Goal: Information Seeking & Learning: Learn about a topic

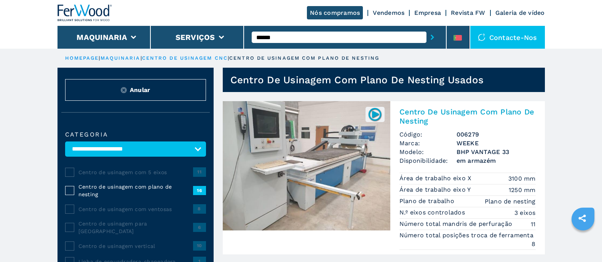
select select "**********"
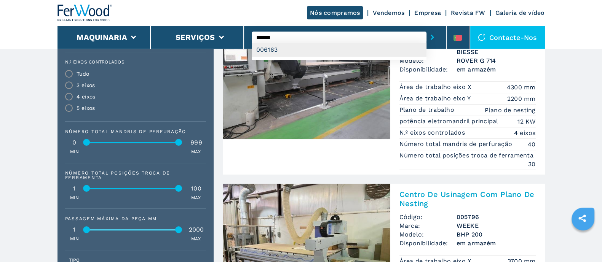
click at [293, 50] on div "006163" at bounding box center [339, 50] width 175 height 14
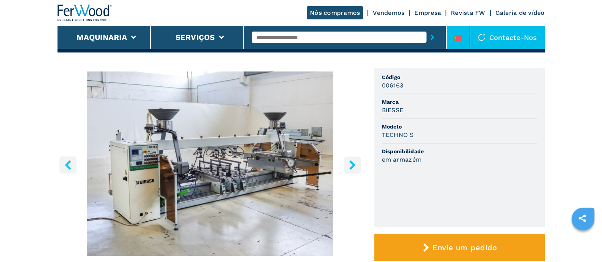
click at [460, 37] on icon at bounding box center [457, 38] width 8 height 6
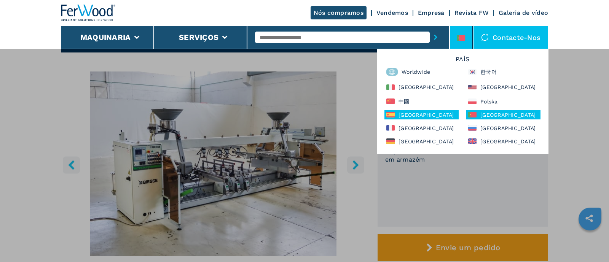
click at [417, 111] on div "España" at bounding box center [422, 115] width 74 height 10
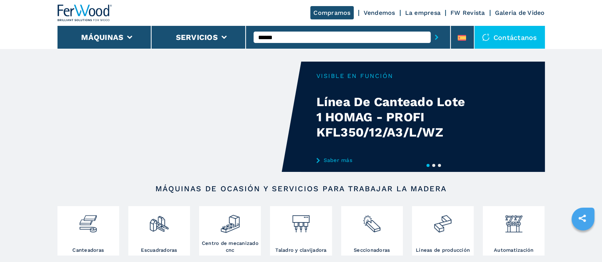
type input "******"
click at [431, 29] on button "submit-button" at bounding box center [437, 38] width 12 height 18
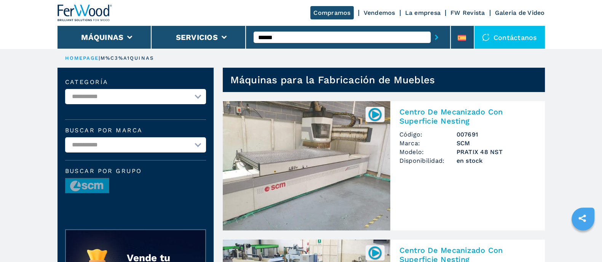
click at [320, 151] on img at bounding box center [307, 165] width 168 height 129
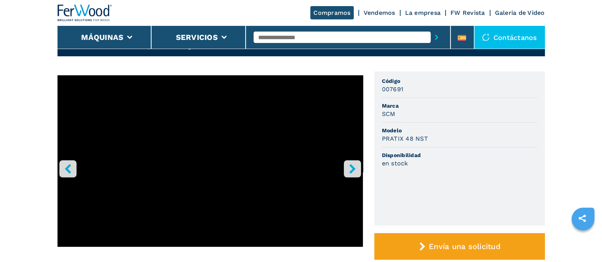
scroll to position [47, 0]
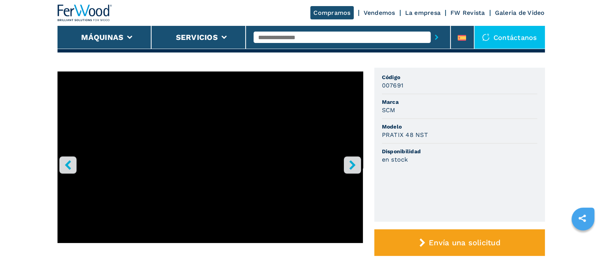
click at [352, 164] on icon "right-button" at bounding box center [353, 165] width 10 height 10
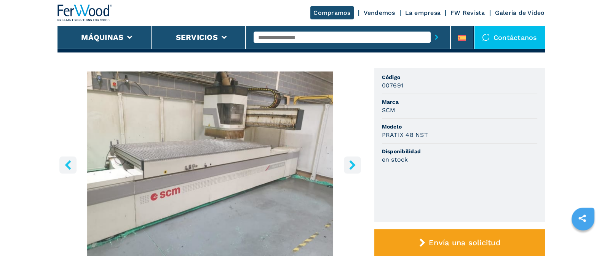
click at [352, 164] on icon "right-button" at bounding box center [353, 165] width 10 height 10
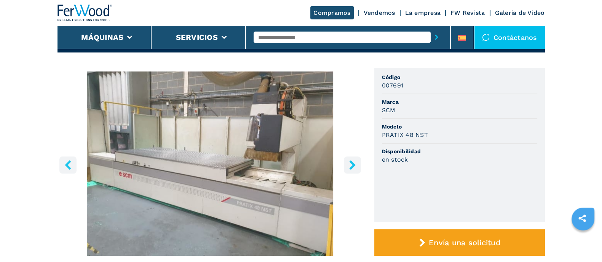
click at [352, 164] on icon "right-button" at bounding box center [353, 165] width 10 height 10
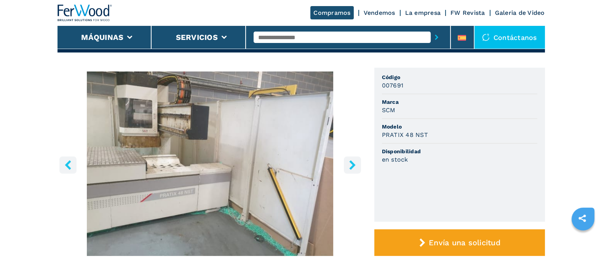
click at [352, 164] on icon "right-button" at bounding box center [353, 165] width 10 height 10
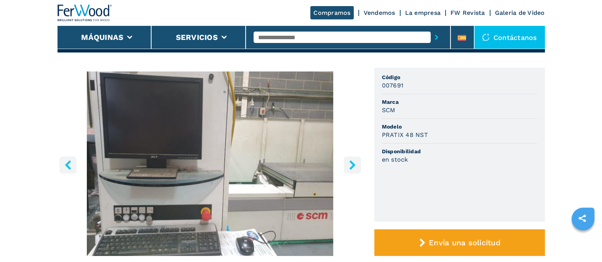
click at [351, 164] on icon "right-button" at bounding box center [353, 165] width 10 height 10
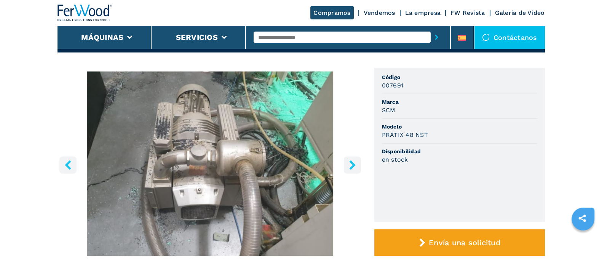
click at [351, 164] on icon "right-button" at bounding box center [353, 165] width 10 height 10
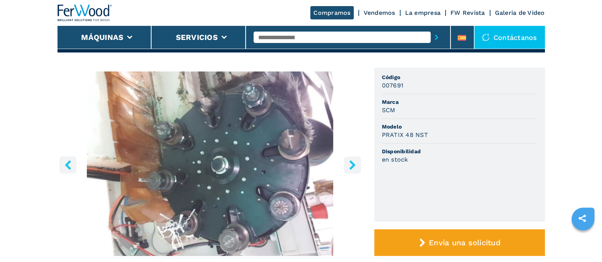
click at [351, 164] on icon "right-button" at bounding box center [353, 165] width 10 height 10
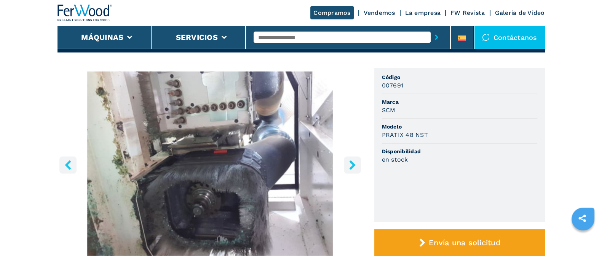
click at [351, 164] on icon "right-button" at bounding box center [353, 165] width 10 height 10
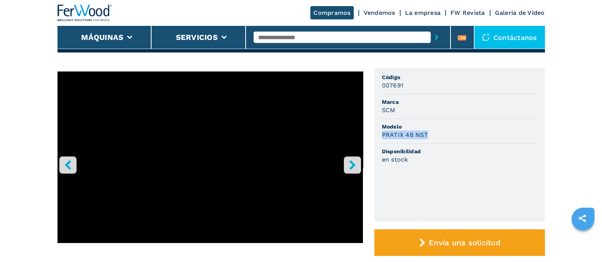
drag, startPoint x: 439, startPoint y: 131, endPoint x: 382, endPoint y: 131, distance: 57.1
click at [382, 131] on div "PRATIX 48 NST" at bounding box center [459, 135] width 155 height 9
copy h3 "PRATIX 48 NST"
click at [354, 166] on icon "right-button" at bounding box center [353, 165] width 10 height 10
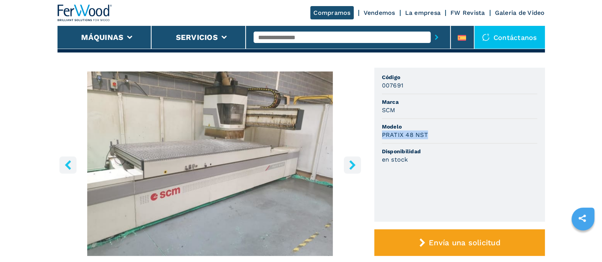
click at [354, 166] on icon "right-button" at bounding box center [353, 165] width 10 height 10
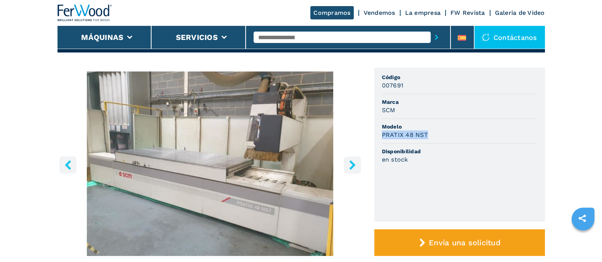
click at [354, 166] on icon "right-button" at bounding box center [353, 165] width 10 height 10
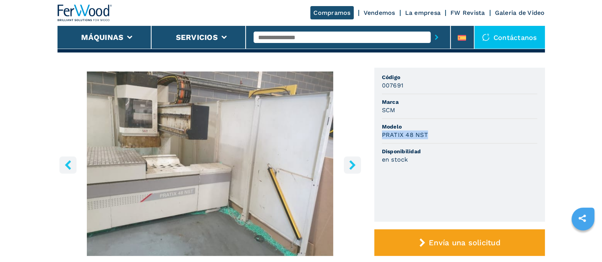
click at [354, 166] on icon "right-button" at bounding box center [353, 165] width 10 height 10
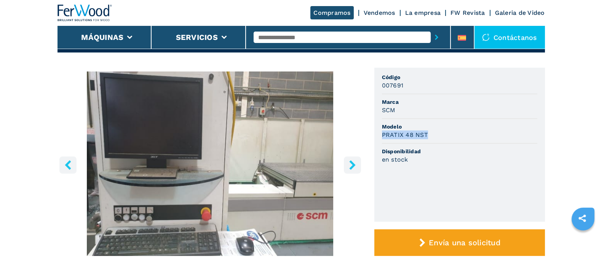
click at [354, 166] on icon "right-button" at bounding box center [353, 165] width 10 height 10
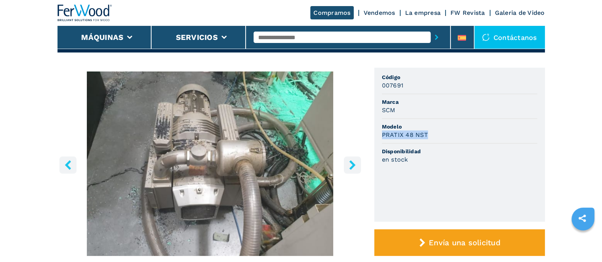
click at [354, 166] on icon "right-button" at bounding box center [353, 165] width 10 height 10
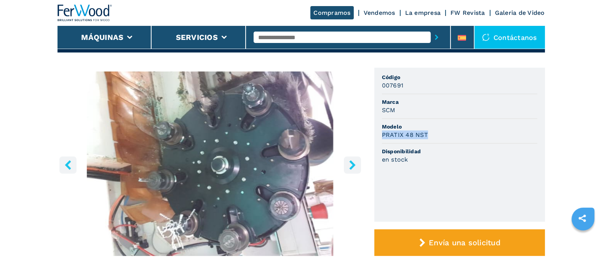
click at [355, 162] on icon "right-button" at bounding box center [353, 165] width 10 height 10
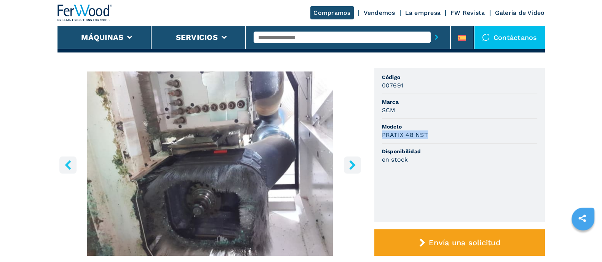
click at [358, 158] on button "right-button" at bounding box center [352, 164] width 17 height 17
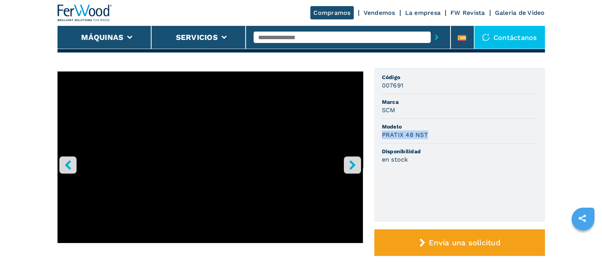
click at [358, 158] on button "right-button" at bounding box center [352, 164] width 17 height 17
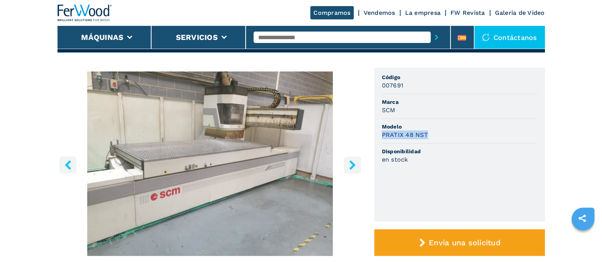
click at [358, 158] on button "right-button" at bounding box center [352, 164] width 17 height 17
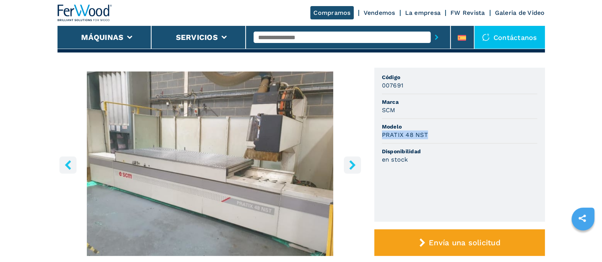
click at [358, 158] on button "right-button" at bounding box center [352, 164] width 17 height 17
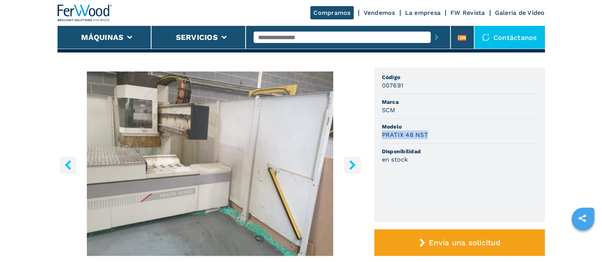
click at [358, 158] on button "right-button" at bounding box center [352, 164] width 17 height 17
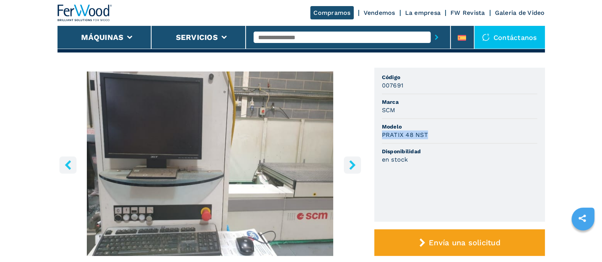
click at [358, 158] on button "right-button" at bounding box center [352, 164] width 17 height 17
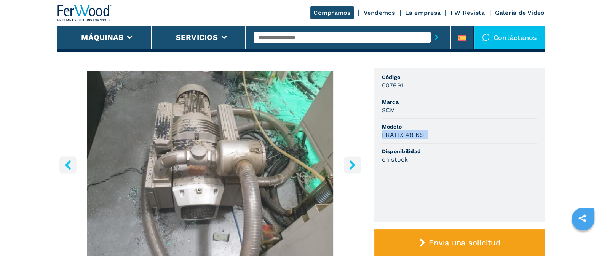
click at [358, 158] on button "right-button" at bounding box center [352, 164] width 17 height 17
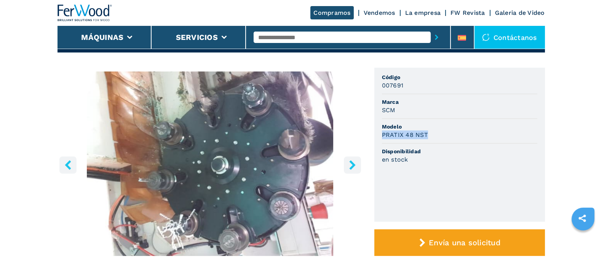
click at [359, 163] on button "right-button" at bounding box center [352, 164] width 17 height 17
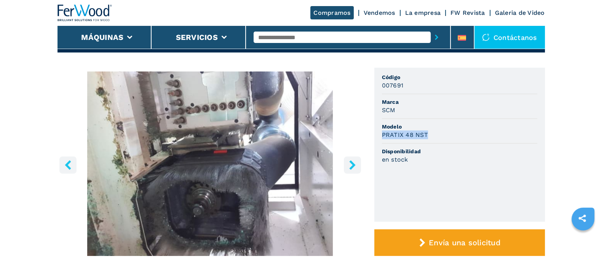
click at [358, 163] on button "right-button" at bounding box center [352, 164] width 17 height 17
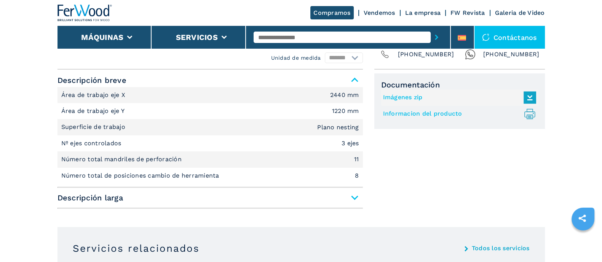
scroll to position [333, 0]
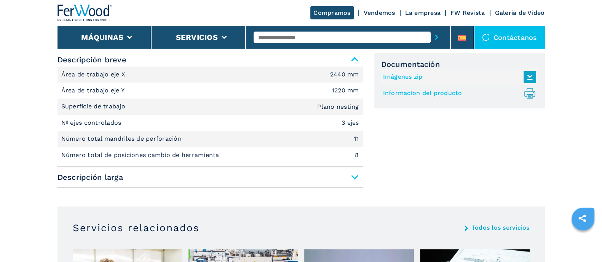
click at [352, 174] on span "Descripción larga" at bounding box center [209, 178] width 305 height 14
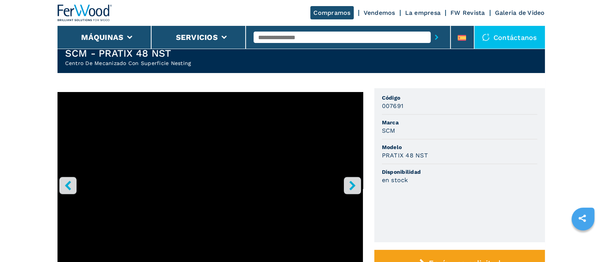
scroll to position [0, 0]
